Goal: Information Seeking & Learning: Learn about a topic

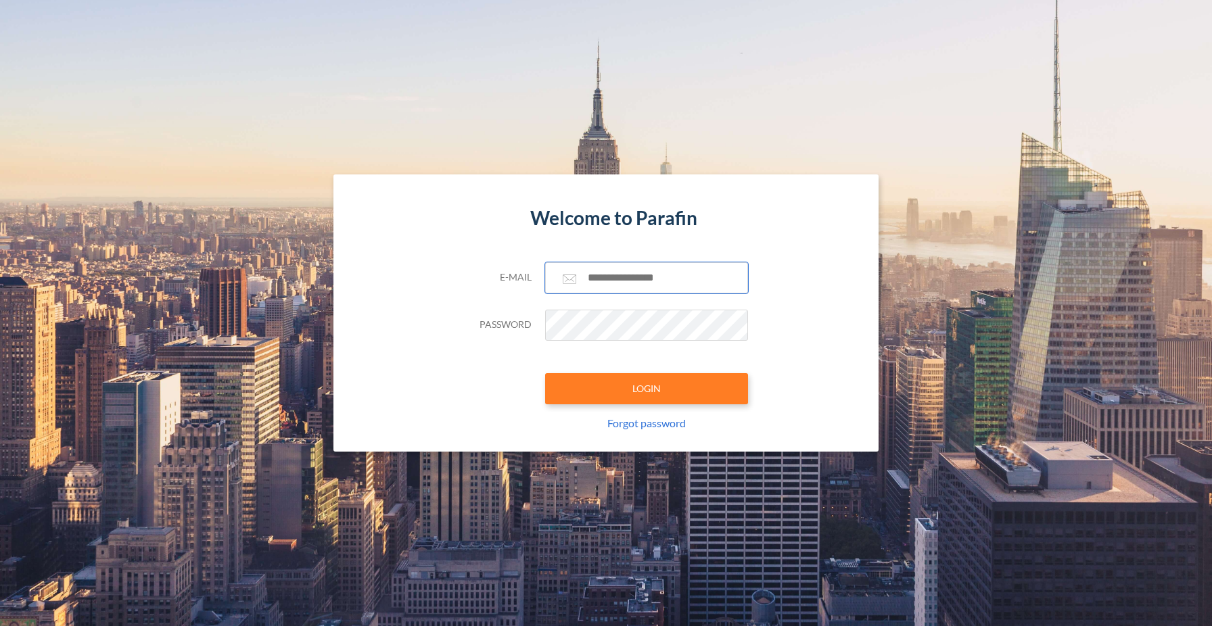
click at [638, 283] on input "text" at bounding box center [646, 277] width 203 height 31
type input "**********"
click at [655, 387] on button "LOGIN" at bounding box center [646, 388] width 203 height 31
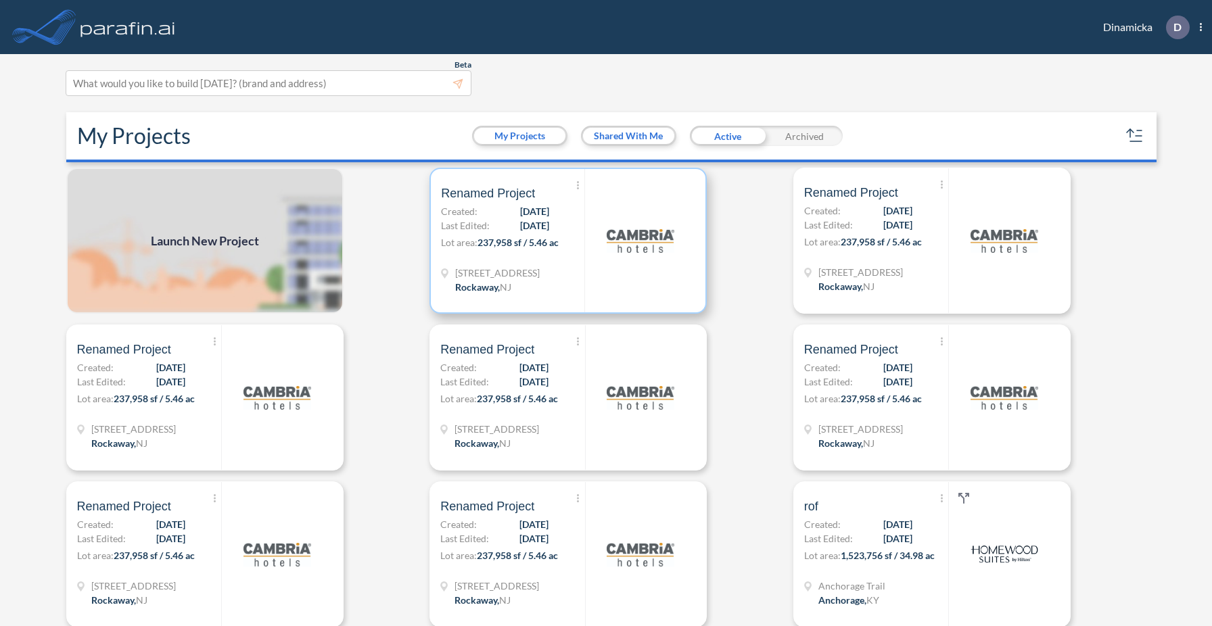
click at [509, 270] on span "[STREET_ADDRESS]" at bounding box center [497, 273] width 85 height 14
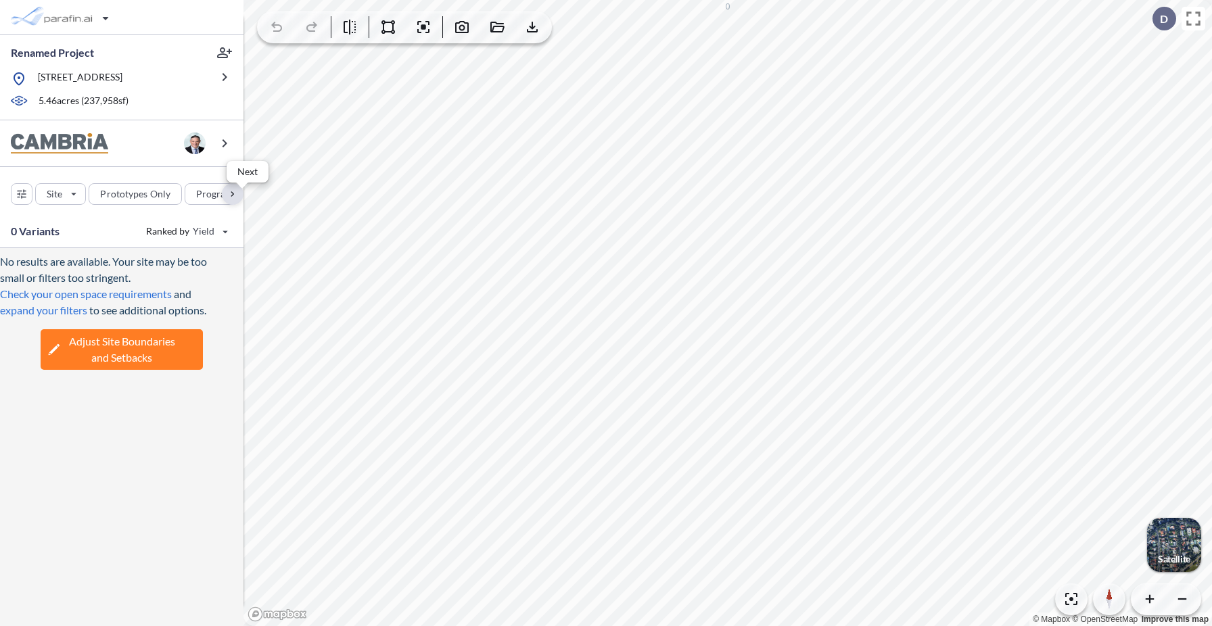
scroll to position [0, 165]
click at [135, 191] on div "button" at bounding box center [128, 194] width 66 height 22
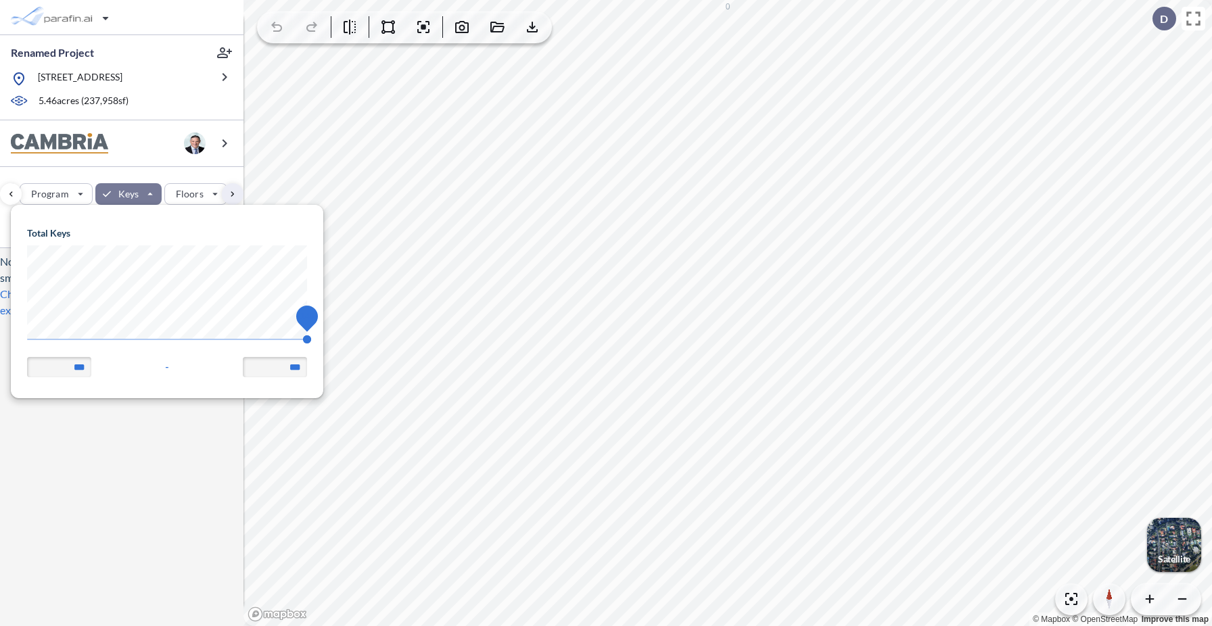
scroll to position [193, 312]
click at [0, 331] on body "Renamed Project [STREET_ADDRESS] 5.46 acres ( 237,958 sf) Site Prototypes Only …" at bounding box center [606, 313] width 1212 height 626
type input "**"
click at [164, 176] on div "Site Prototypes Only Program Keys Floors Height FAR Room mix Budget" at bounding box center [121, 191] width 243 height 48
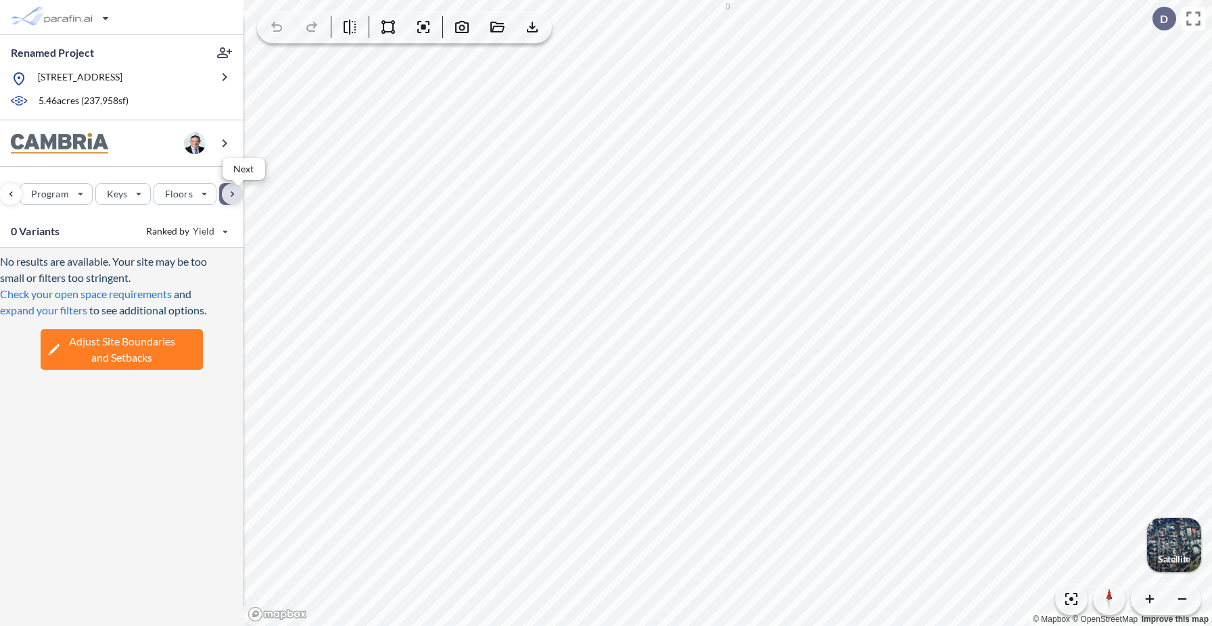
click at [231, 194] on div "button" at bounding box center [233, 194] width 22 height 22
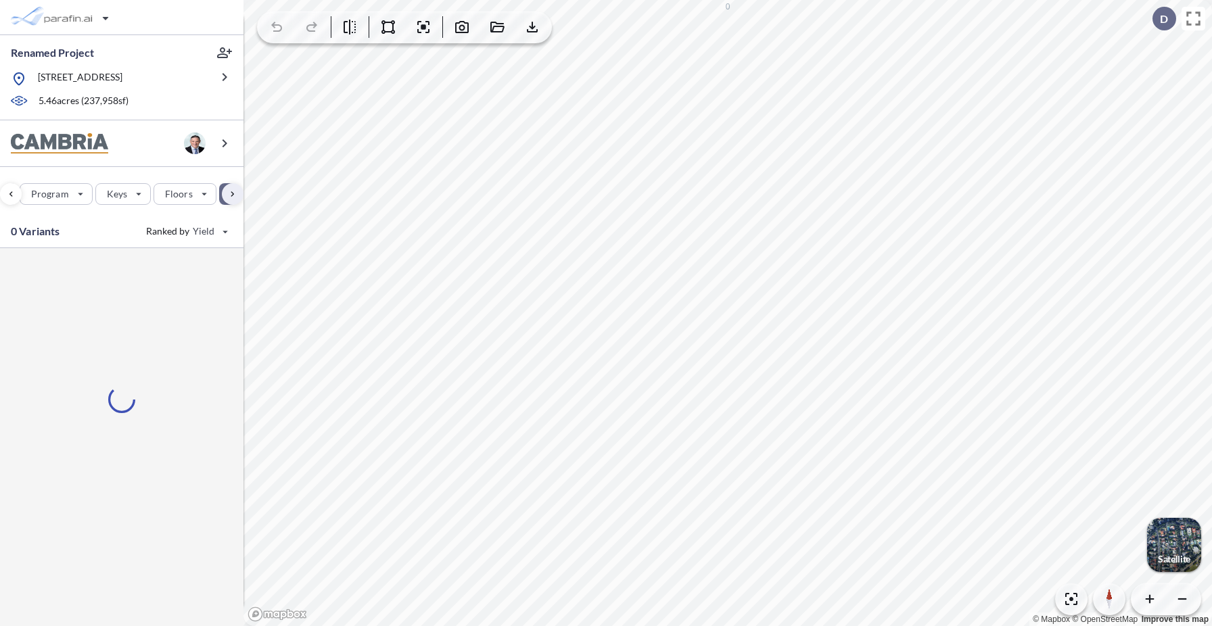
scroll to position [0, 354]
click at [86, 197] on div "button" at bounding box center [67, 194] width 75 height 22
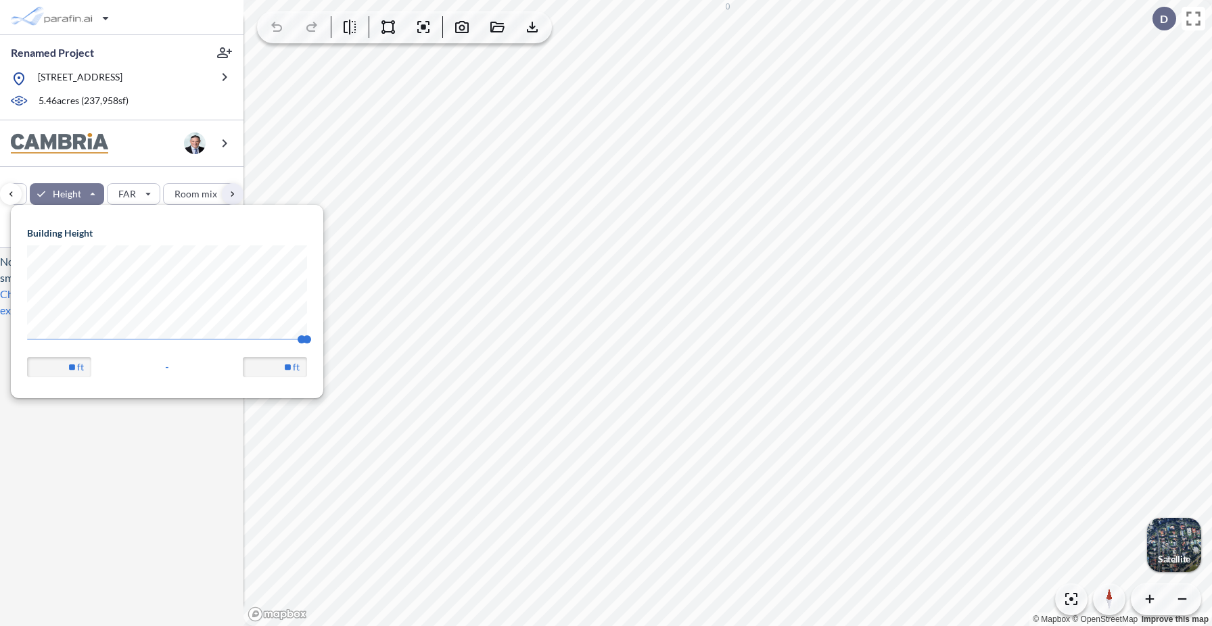
scroll to position [193, 312]
click at [28, 346] on span "67.56 68" at bounding box center [167, 344] width 280 height 10
type input "**"
click at [138, 173] on div "Site Prototypes Only Program Keys Floors Height FAR Room mix Budget" at bounding box center [121, 191] width 243 height 48
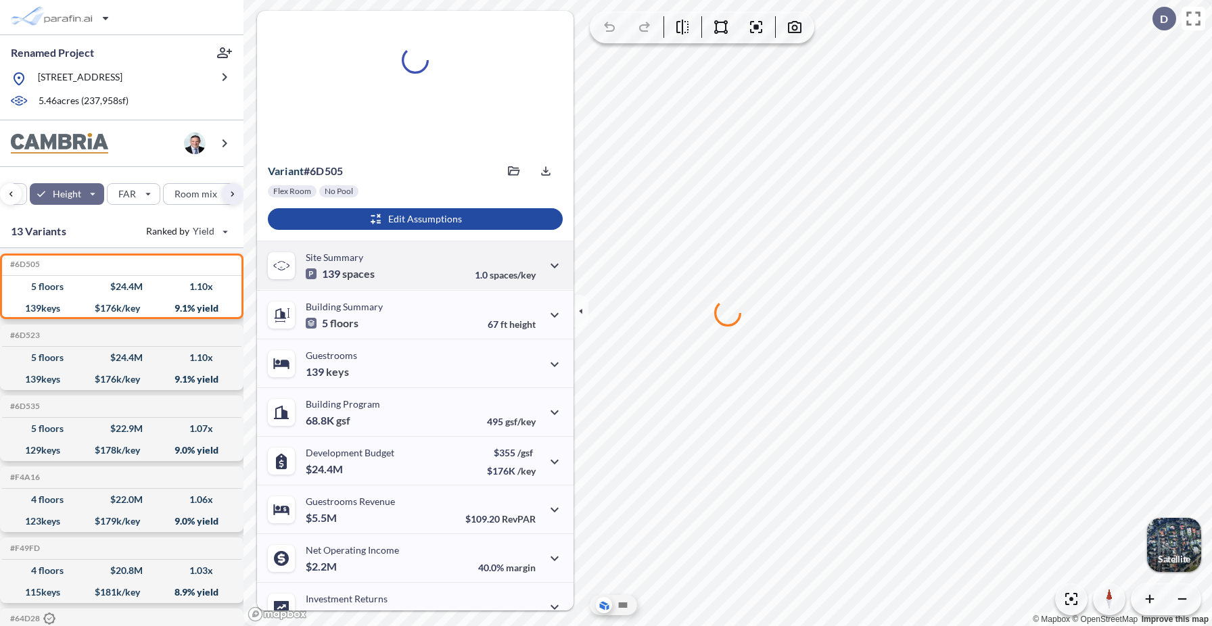
scroll to position [64, 0]
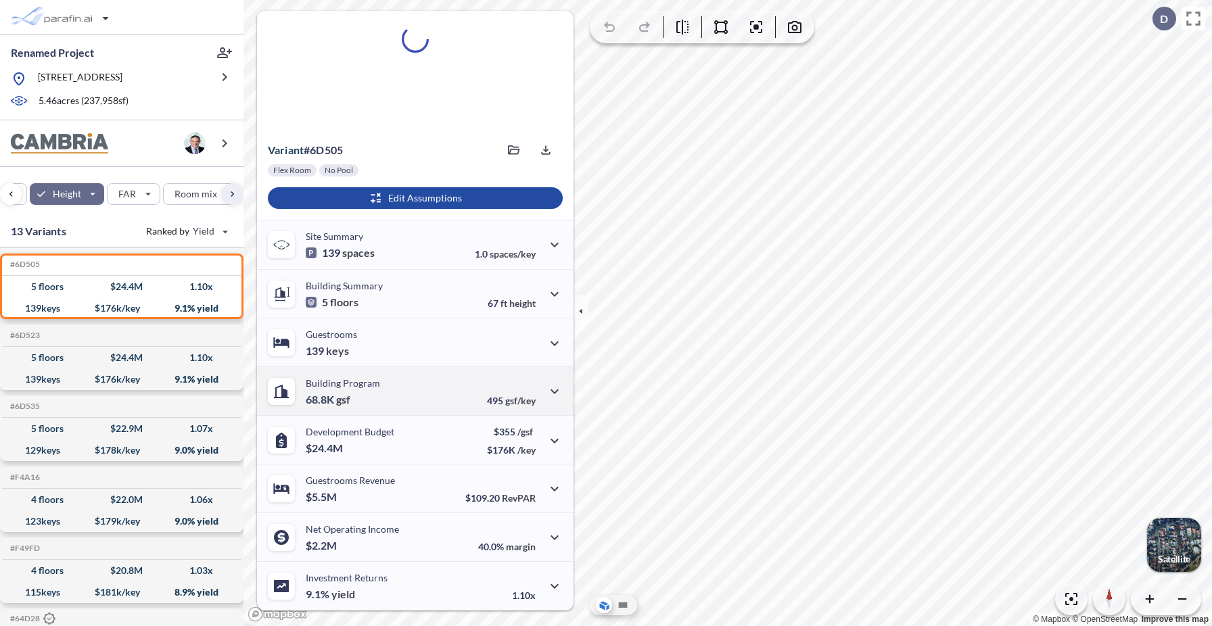
click at [377, 383] on p "Building Program" at bounding box center [343, 382] width 74 height 11
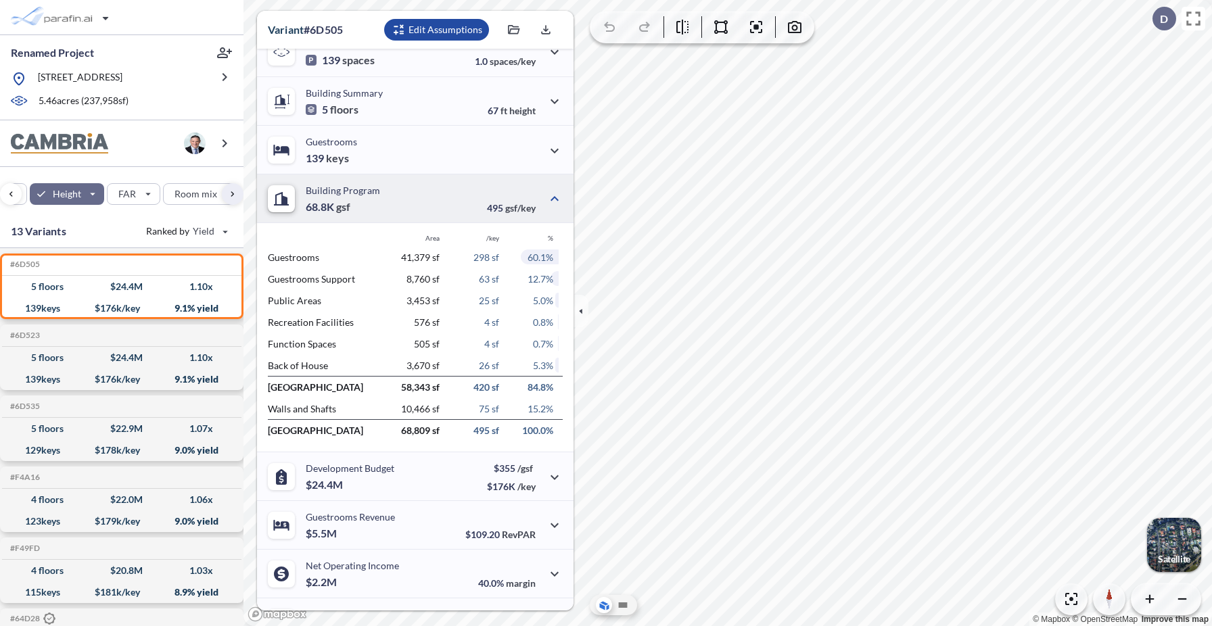
scroll to position [259, 0]
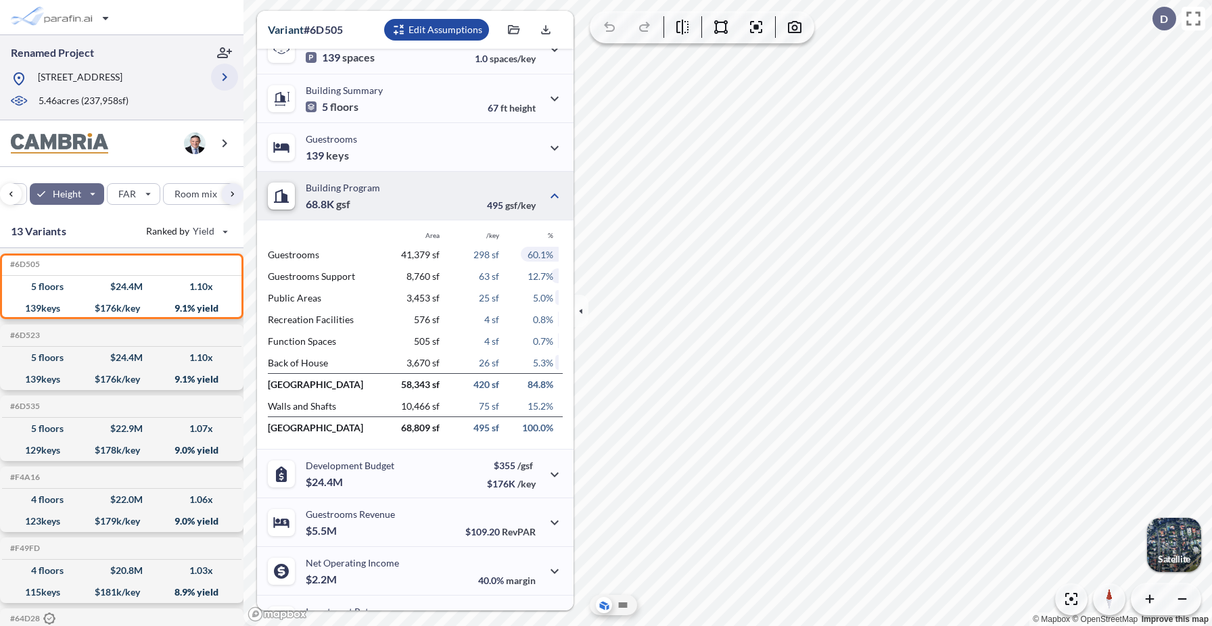
click at [226, 80] on icon "button" at bounding box center [224, 77] width 16 height 16
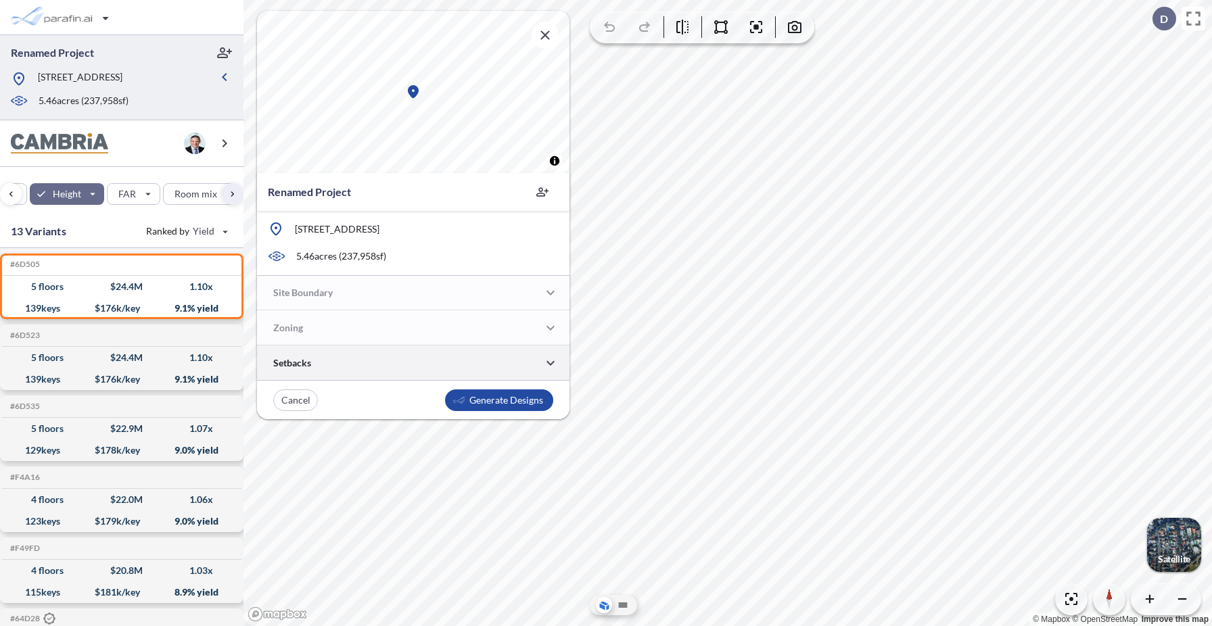
click at [351, 366] on div at bounding box center [413, 363] width 312 height 34
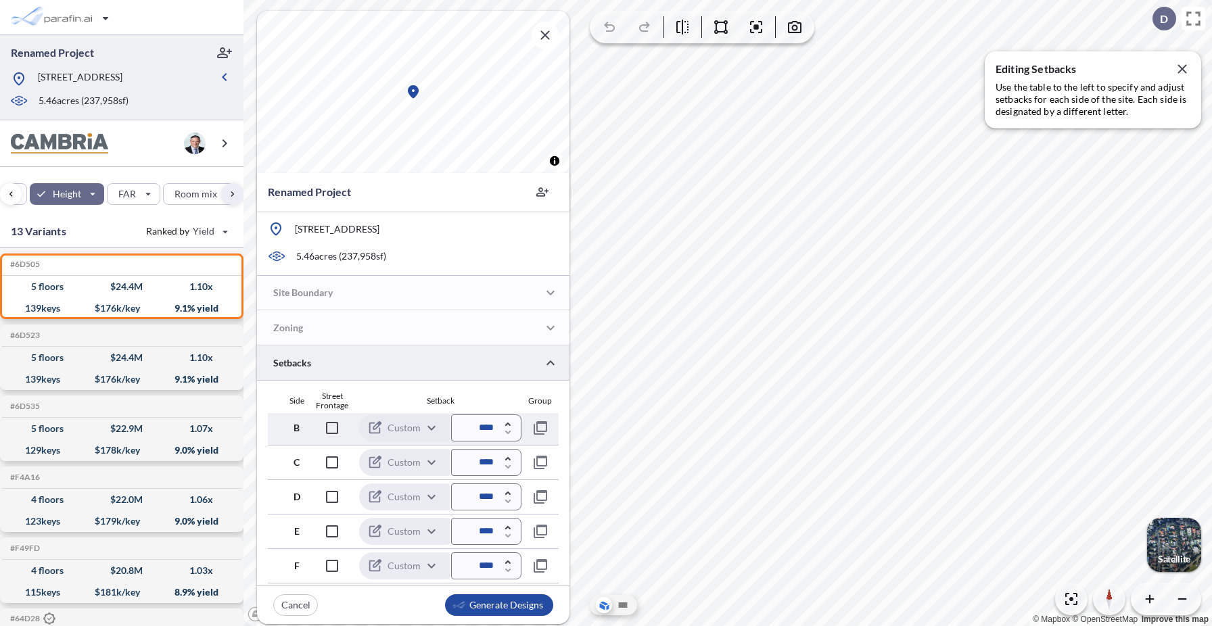
scroll to position [0, 0]
click at [225, 76] on icon "button" at bounding box center [224, 77] width 16 height 16
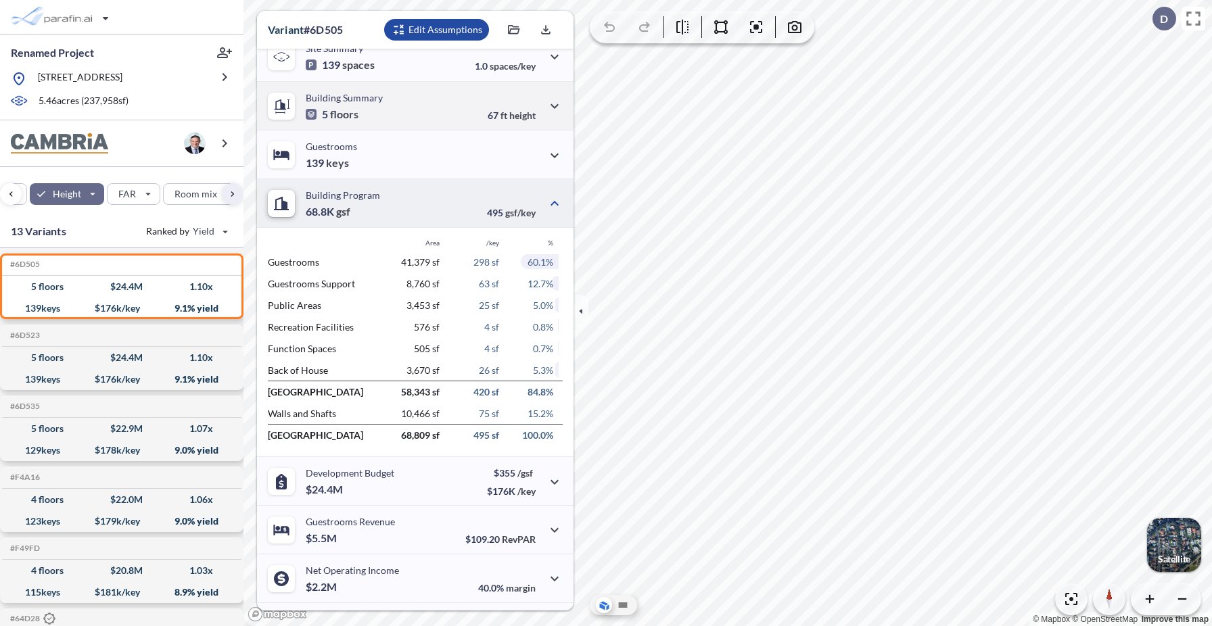
scroll to position [255, 0]
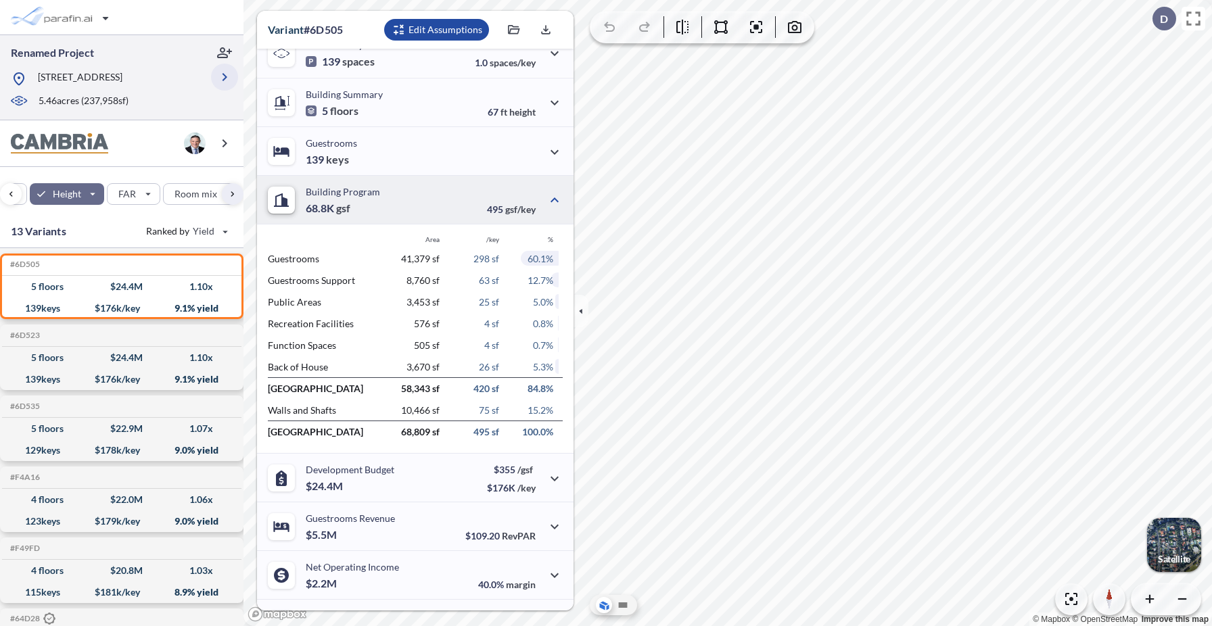
click at [225, 72] on icon "button" at bounding box center [224, 77] width 16 height 16
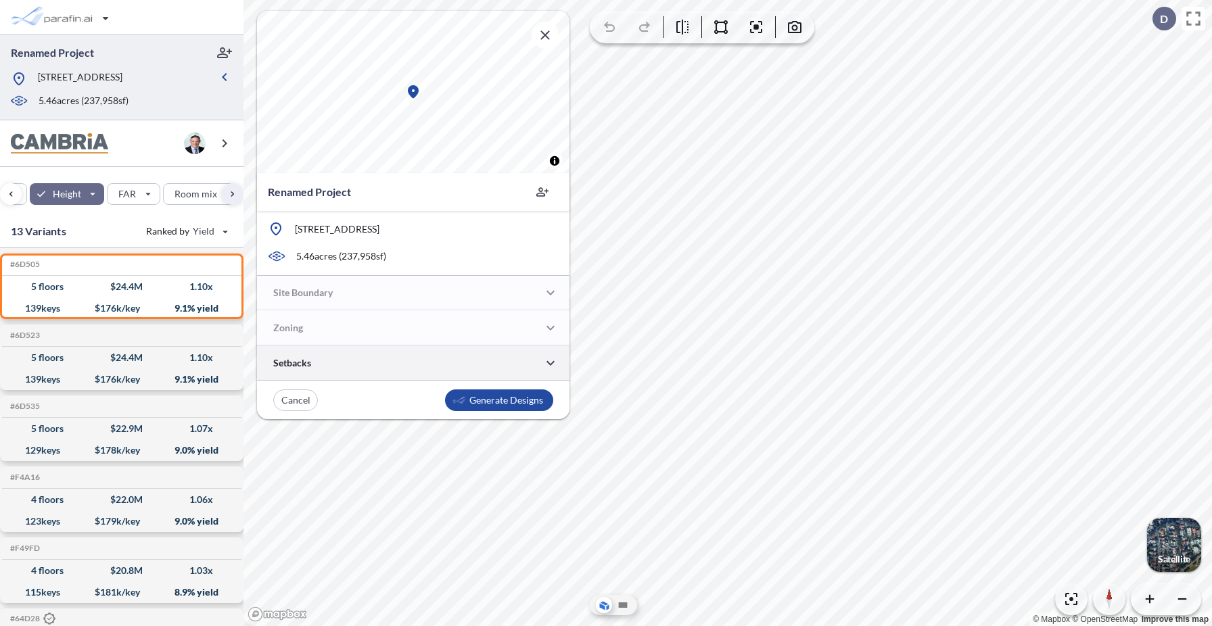
click at [403, 361] on div at bounding box center [413, 363] width 312 height 34
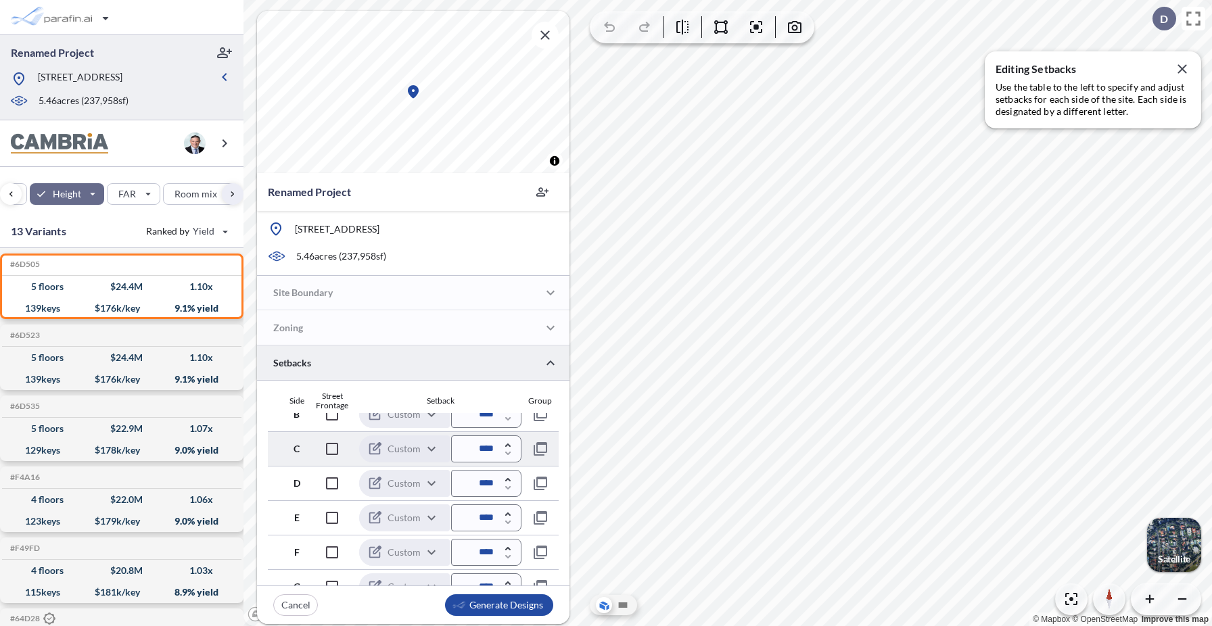
scroll to position [74, 0]
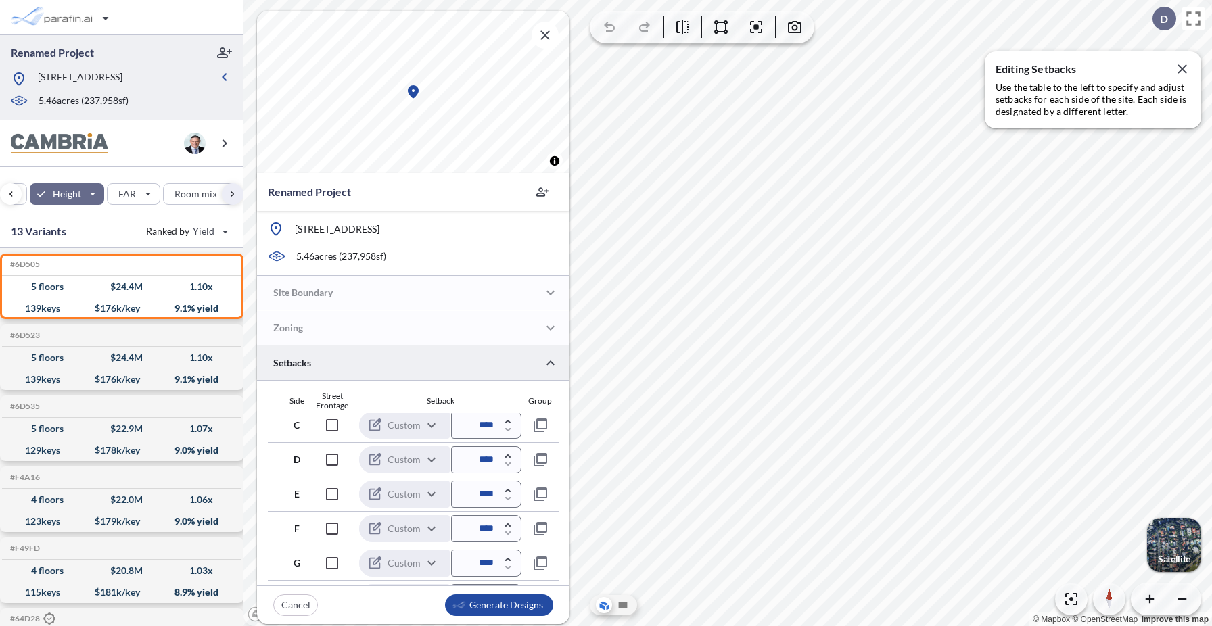
click at [436, 360] on div at bounding box center [413, 363] width 312 height 34
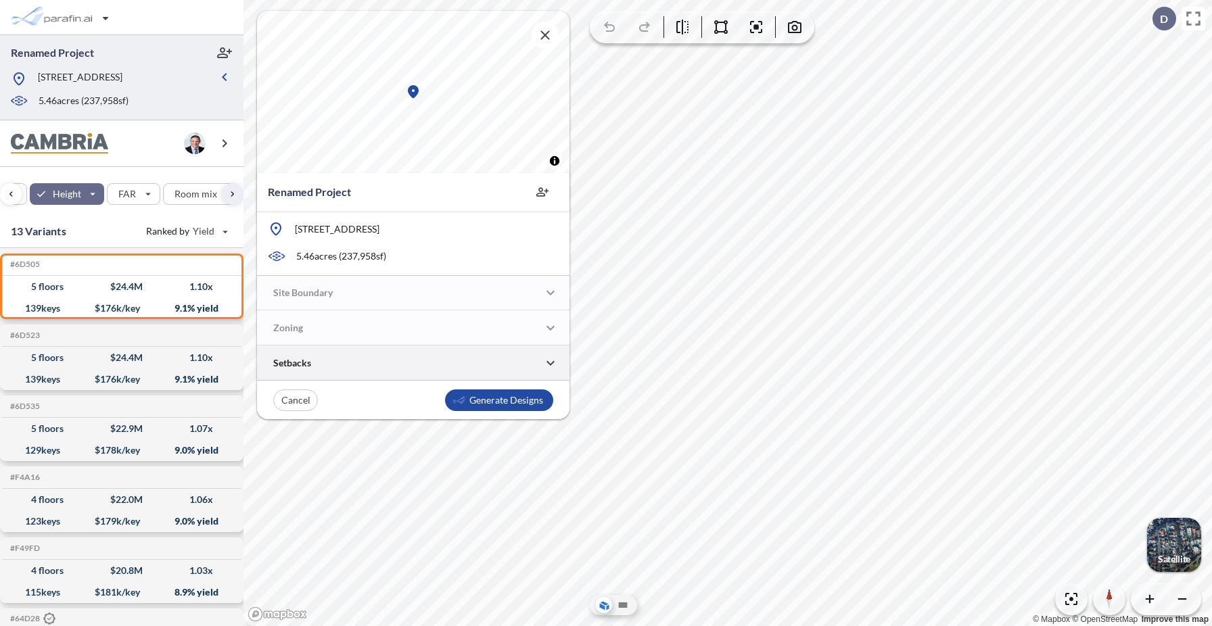
click at [436, 360] on div at bounding box center [413, 363] width 312 height 34
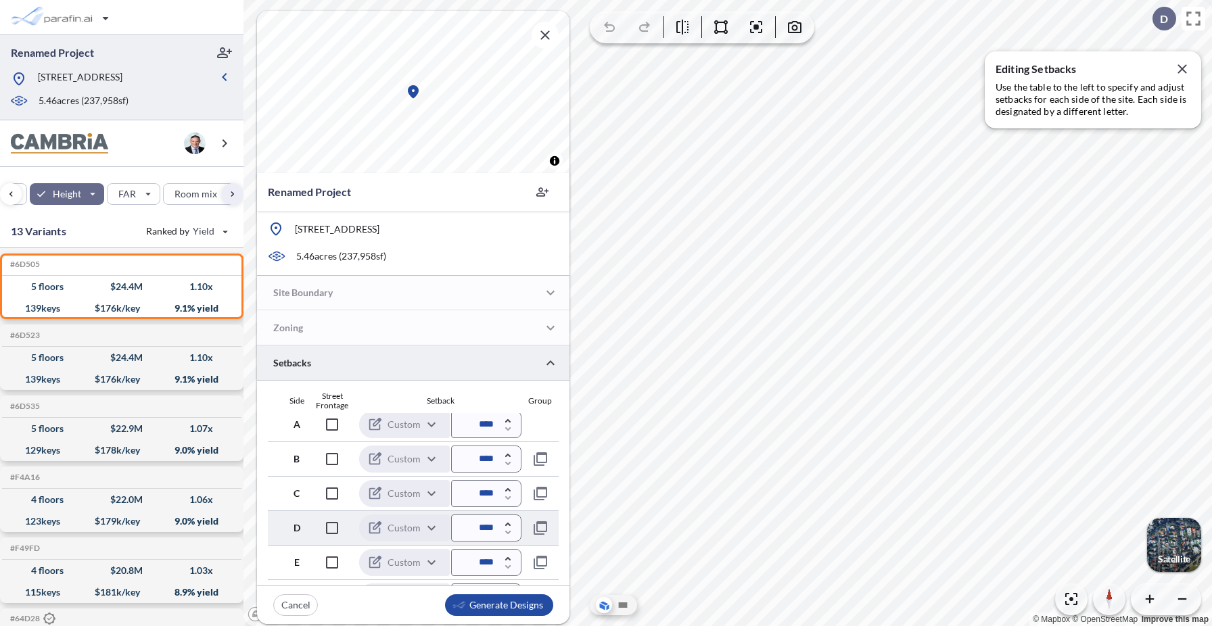
scroll to position [0, 0]
click at [227, 78] on icon "button" at bounding box center [224, 77] width 16 height 16
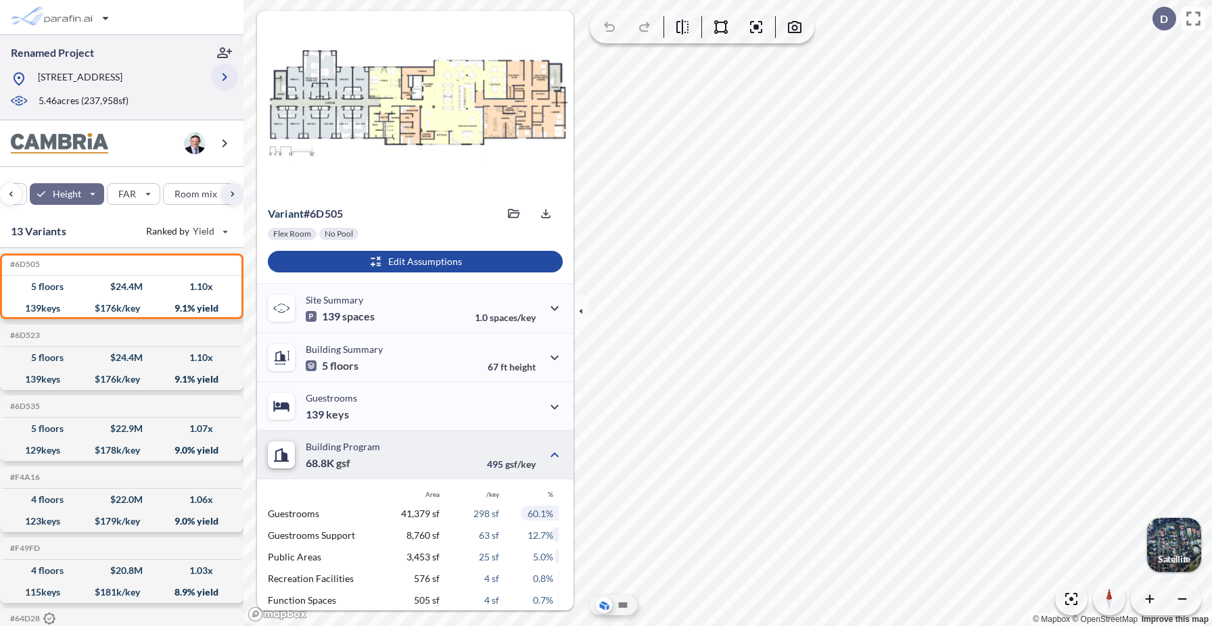
click at [227, 78] on icon "button" at bounding box center [224, 77] width 5 height 8
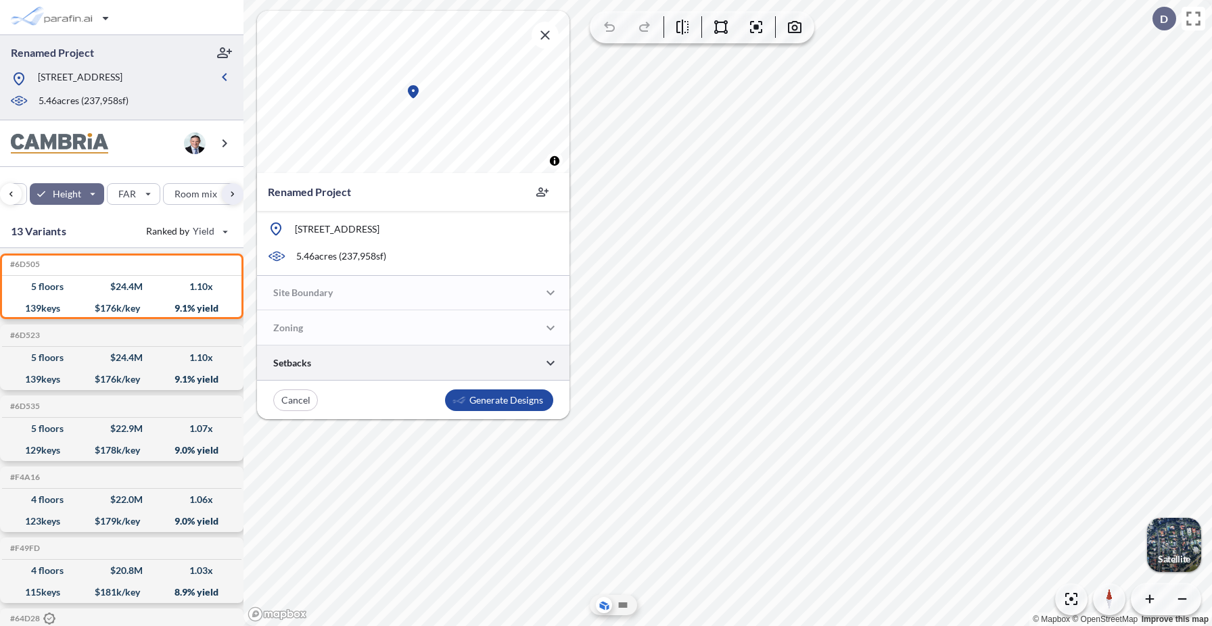
click at [396, 358] on div at bounding box center [413, 363] width 312 height 34
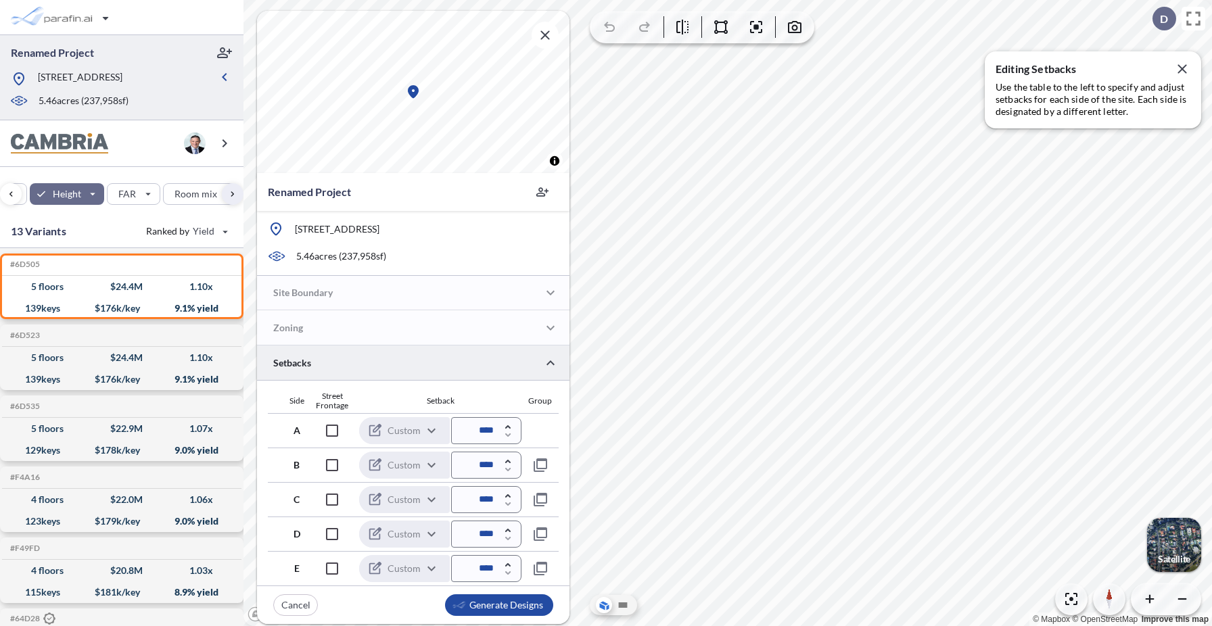
click at [477, 351] on div at bounding box center [413, 363] width 312 height 34
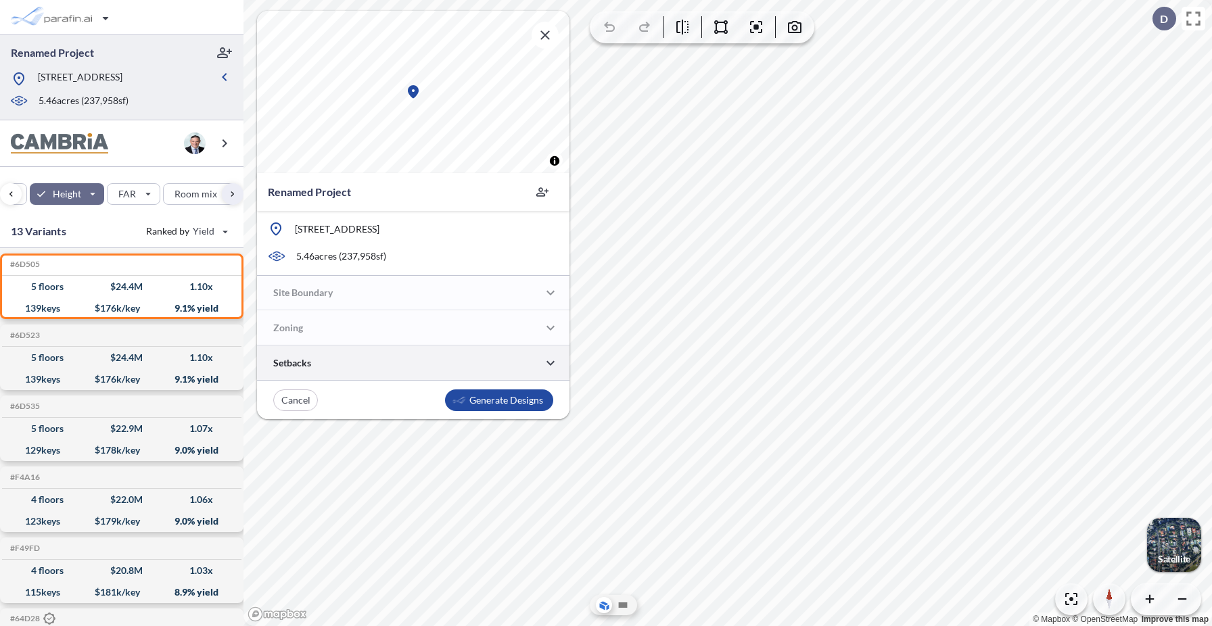
click at [475, 358] on div at bounding box center [413, 363] width 312 height 34
